Goal: Transaction & Acquisition: Purchase product/service

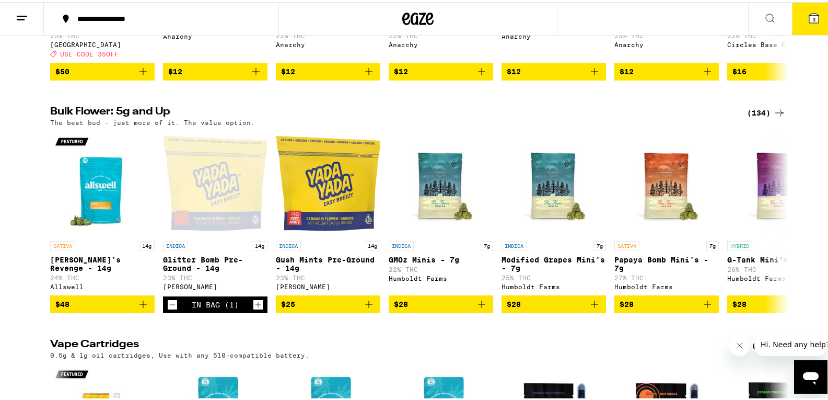
scroll to position [1254, 0]
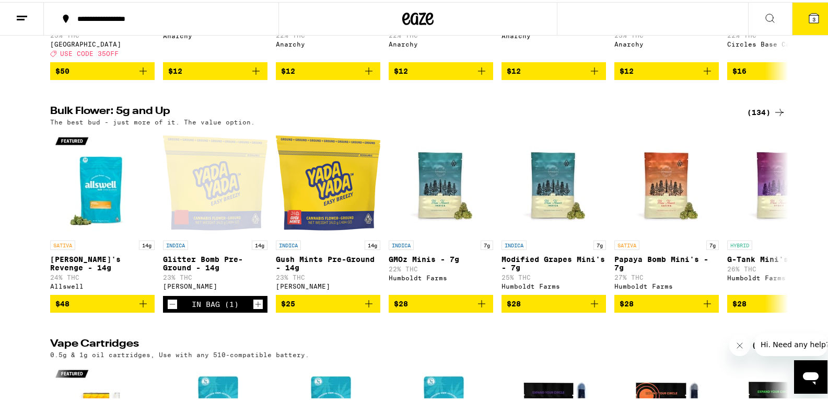
click at [759, 117] on div "(134)" at bounding box center [766, 110] width 39 height 13
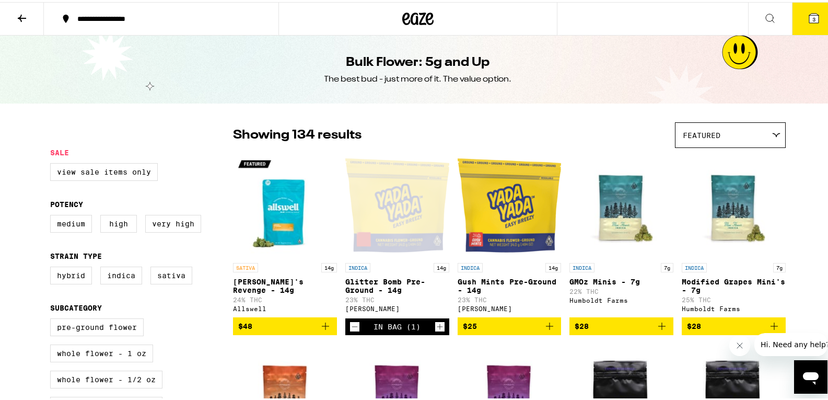
click at [351, 330] on icon "Decrement" at bounding box center [354, 324] width 9 height 13
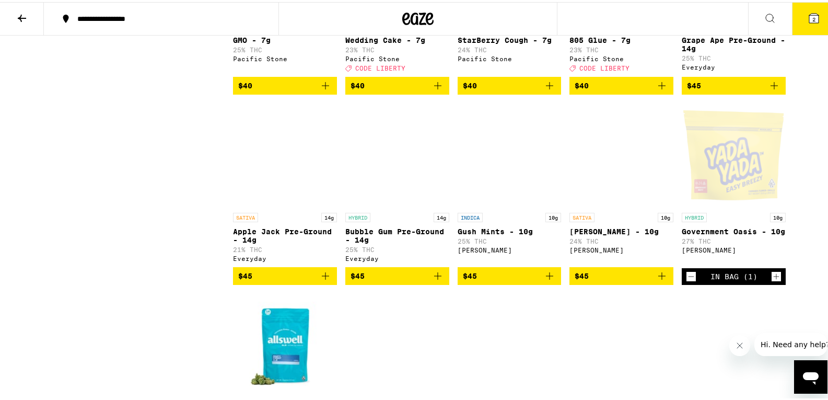
scroll to position [1620, 0]
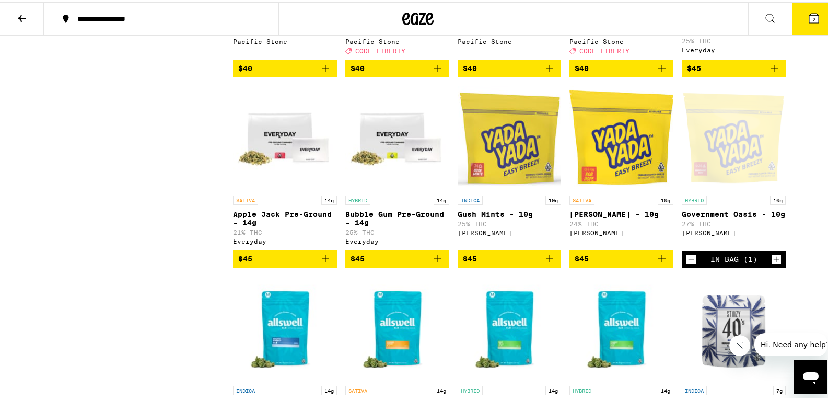
click at [687, 263] on icon "Decrement" at bounding box center [691, 257] width 9 height 13
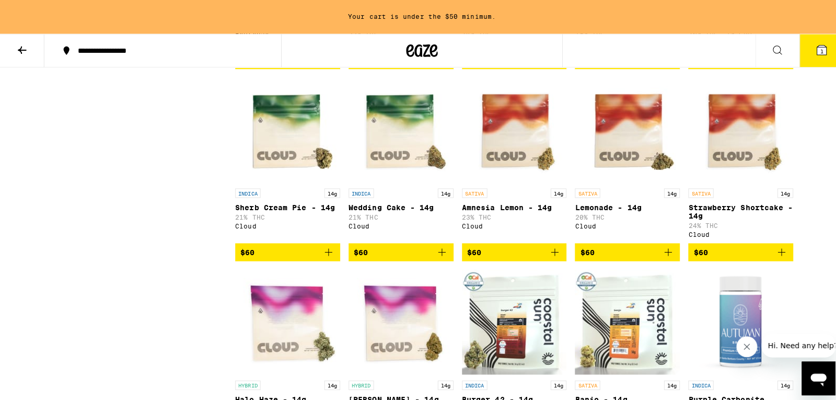
scroll to position [3013, 0]
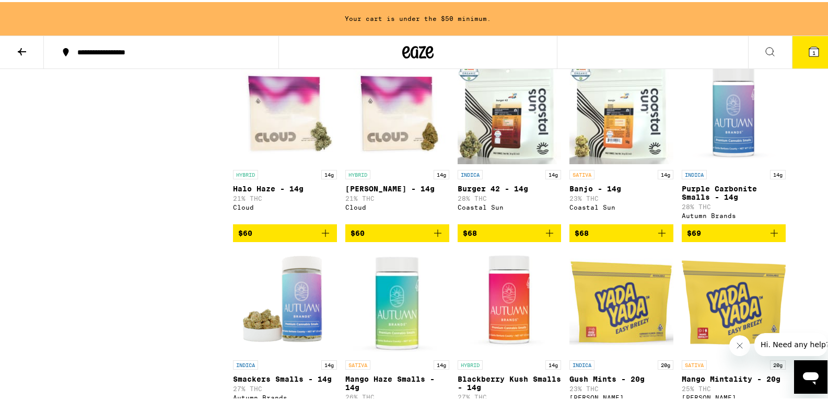
click at [797, 57] on button "1" at bounding box center [814, 50] width 44 height 32
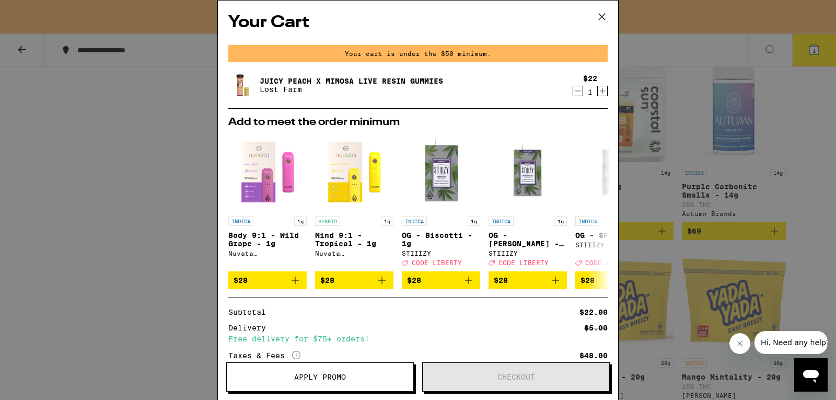
click at [573, 96] on icon "Decrement" at bounding box center [577, 91] width 9 height 13
